Goal: Task Accomplishment & Management: Use online tool/utility

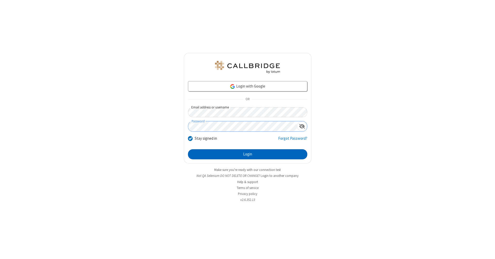
click at [248, 154] on button "Login" at bounding box center [247, 154] width 119 height 10
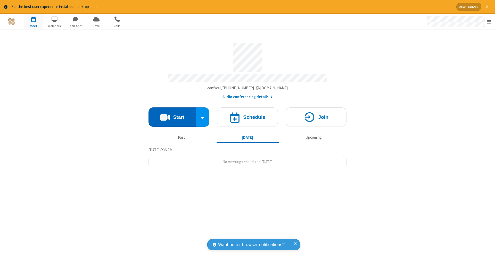
click at [172, 114] on button "Start" at bounding box center [173, 116] width 48 height 19
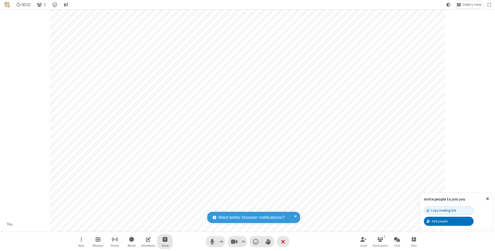
click at [165, 240] on span "Start sharing" at bounding box center [165, 240] width 5 height 6
click at [165, 209] on span "Share additional camera" at bounding box center [168, 210] width 38 height 4
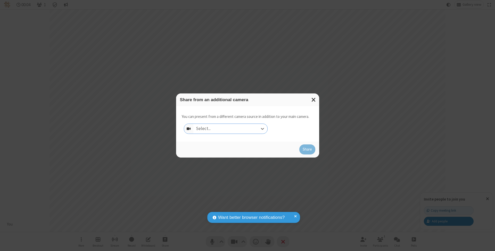
click at [230, 129] on div "Select..." at bounding box center [230, 129] width 74 height 10
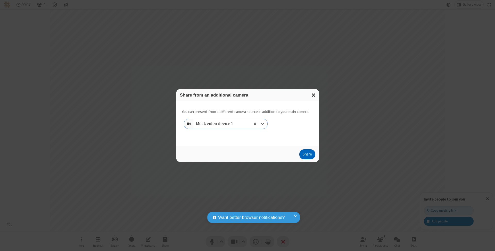
click at [307, 159] on button "Share" at bounding box center [307, 155] width 16 height 10
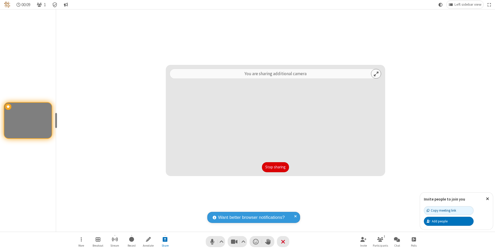
click at [275, 167] on button "Stop sharing" at bounding box center [275, 167] width 27 height 10
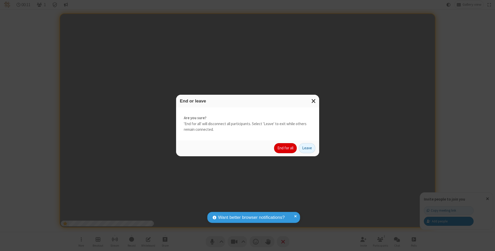
click at [286, 148] on button "End for all" at bounding box center [285, 148] width 23 height 10
